Goal: Entertainment & Leisure: Browse casually

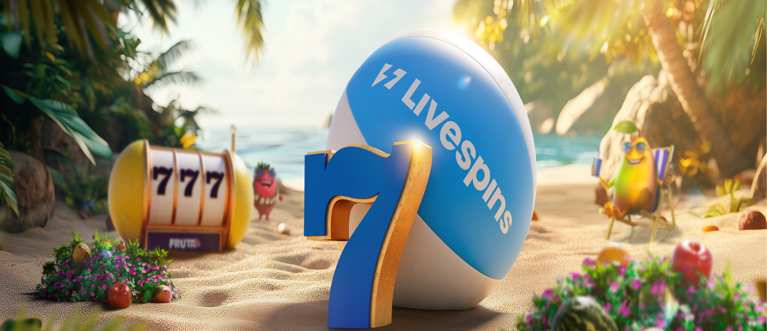
click at [72, 48] on span "Kirjaudu" at bounding box center [83, 43] width 29 height 9
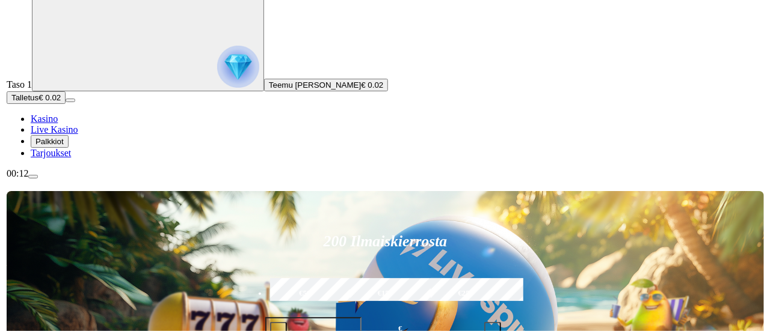
scroll to position [55, 0]
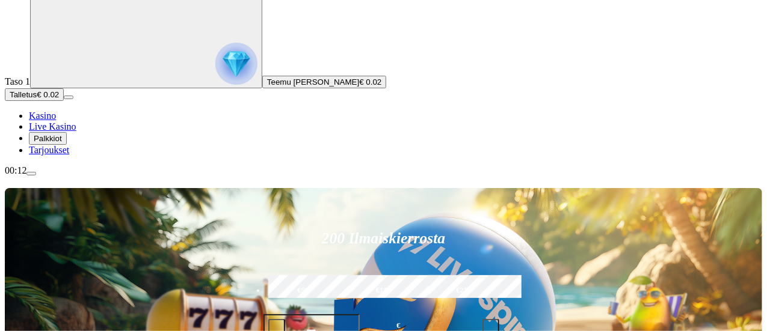
click at [31, 174] on span "menu icon" at bounding box center [31, 174] width 0 height 0
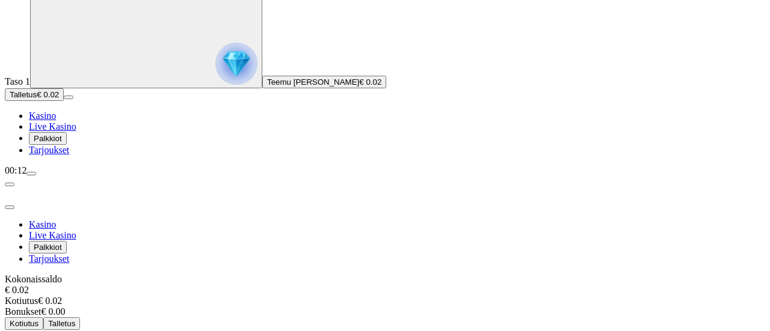
scroll to position [94, 0]
click at [81, 85] on icon "Primary" at bounding box center [125, 40] width 180 height 90
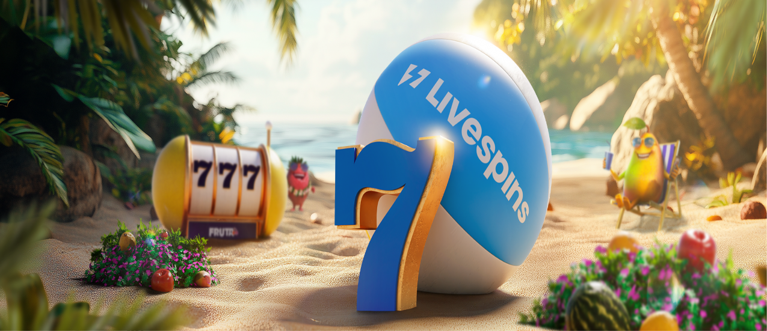
click at [31, 229] on span "menu icon" at bounding box center [31, 229] width 0 height 0
click at [10, 291] on span "close icon" at bounding box center [10, 291] width 0 height 0
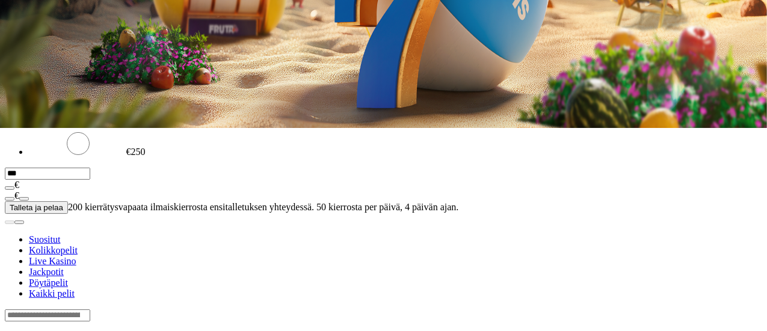
scroll to position [204, 0]
